Goal: Navigation & Orientation: Find specific page/section

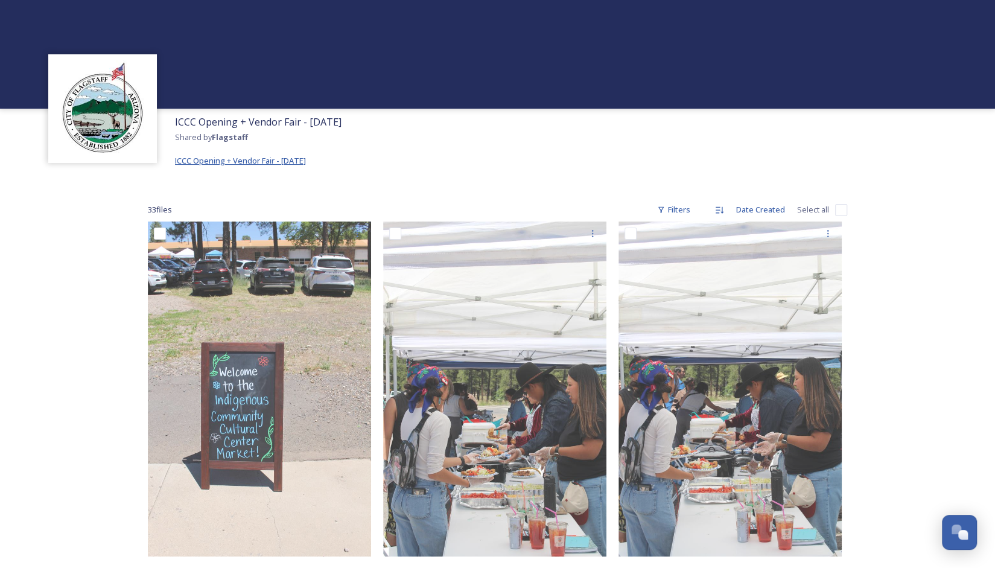
click at [225, 163] on span "ICCC Opening + Vendor Fair - [DATE]" at bounding box center [240, 160] width 131 height 11
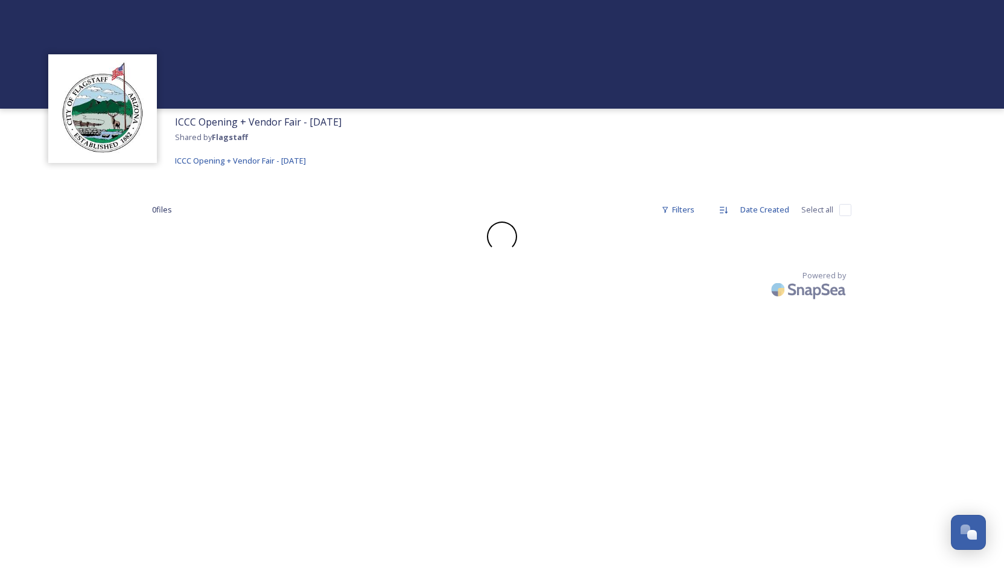
click at [224, 139] on strong "Flagstaff" at bounding box center [230, 137] width 36 height 11
click at [135, 136] on img at bounding box center [102, 108] width 97 height 97
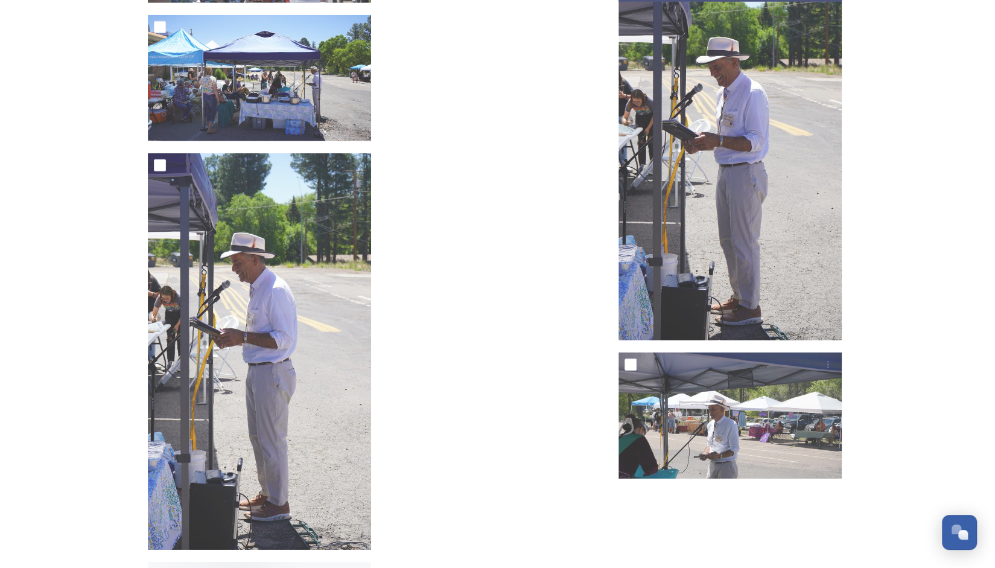
scroll to position [2457, 0]
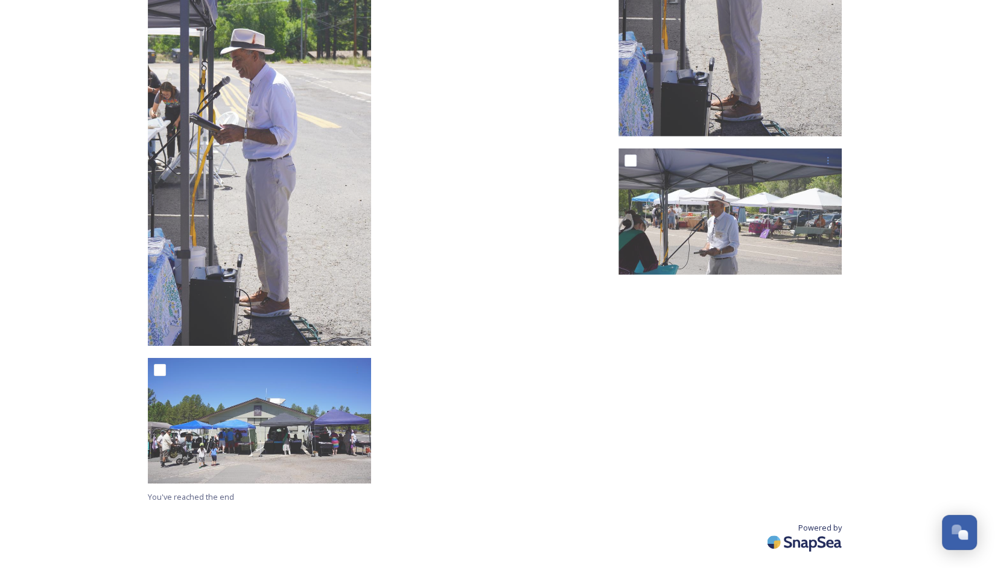
click at [775, 544] on img at bounding box center [805, 542] width 84 height 28
